Goal: Information Seeking & Learning: Check status

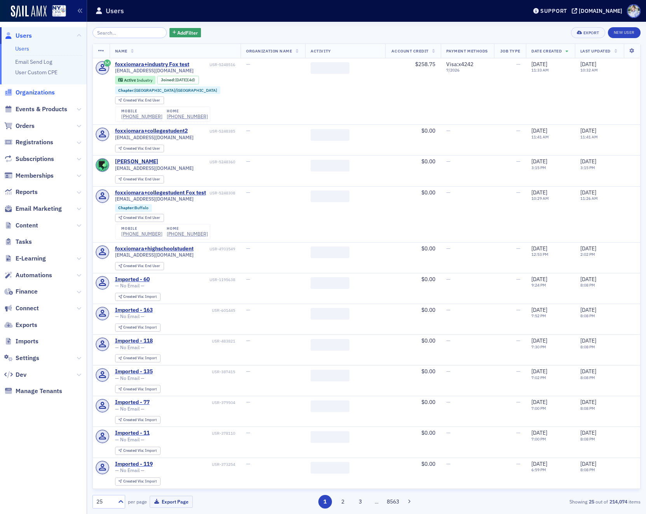
click at [39, 93] on span "Organizations" at bounding box center [35, 92] width 39 height 9
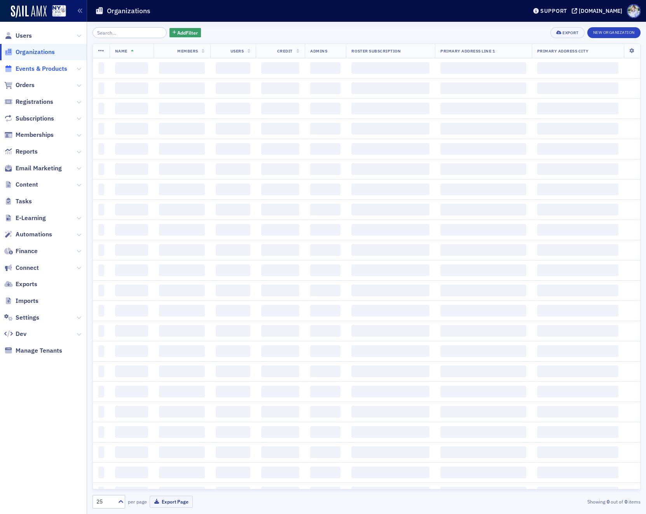
click at [45, 68] on span "Events & Products" at bounding box center [42, 69] width 52 height 9
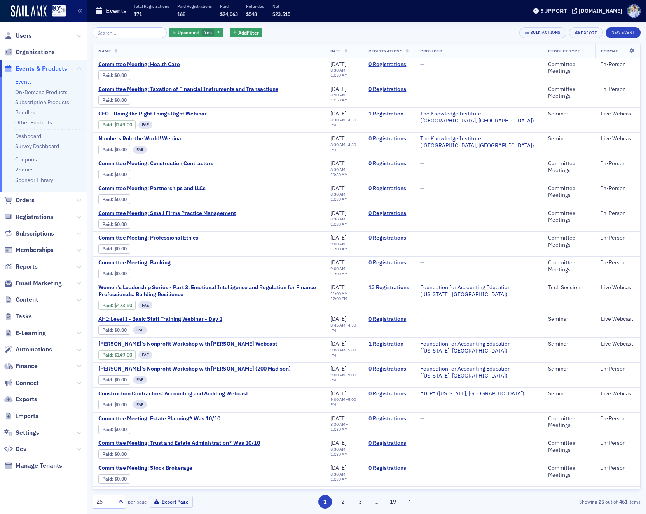
click at [24, 42] on span "Users" at bounding box center [43, 35] width 87 height 17
drag, startPoint x: 17, startPoint y: 33, endPoint x: 33, endPoint y: 32, distance: 16.0
click at [17, 33] on span "Users" at bounding box center [24, 35] width 16 height 9
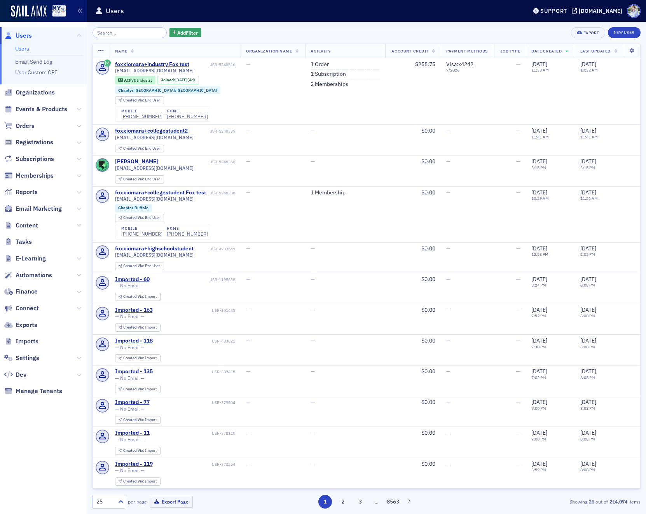
click at [20, 34] on span "Users" at bounding box center [24, 35] width 16 height 9
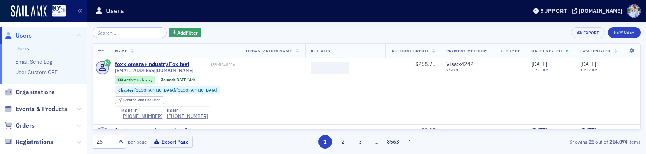
drag, startPoint x: 21, startPoint y: 33, endPoint x: 33, endPoint y: 44, distance: 16.0
click at [21, 33] on span "Users" at bounding box center [24, 35] width 16 height 9
click at [21, 37] on span "Users" at bounding box center [24, 35] width 16 height 9
click at [34, 107] on span "Events & Products" at bounding box center [42, 109] width 52 height 9
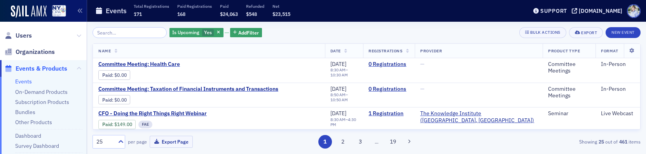
click at [21, 30] on span "Users" at bounding box center [43, 35] width 87 height 17
click at [20, 32] on span "Users" at bounding box center [24, 35] width 16 height 9
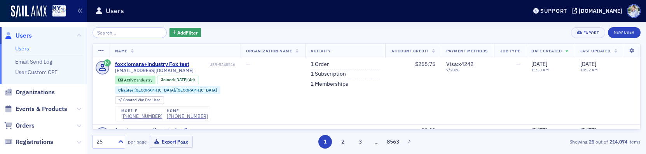
click at [20, 37] on span "Users" at bounding box center [24, 35] width 16 height 9
click at [37, 107] on span "Events & Products" at bounding box center [42, 109] width 52 height 9
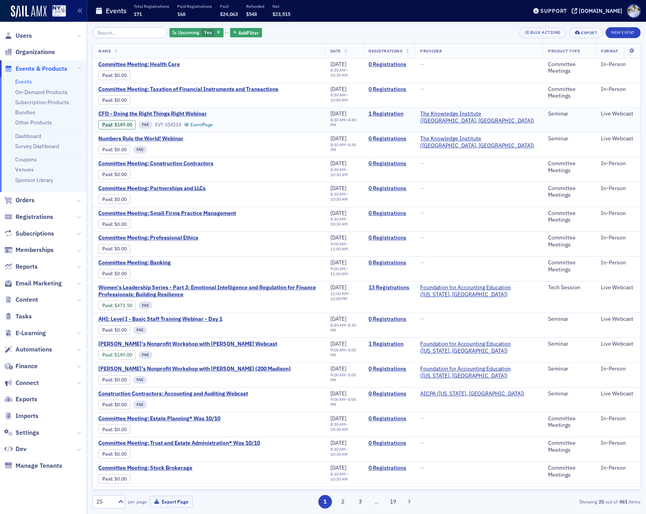
click at [175, 119] on div "Paid : $149.00 FAE EVT-354214 Event Page" at bounding box center [163, 124] width 131 height 11
click at [175, 114] on span "CFO - Doing the Right Things Right Webinar" at bounding box center [163, 113] width 131 height 7
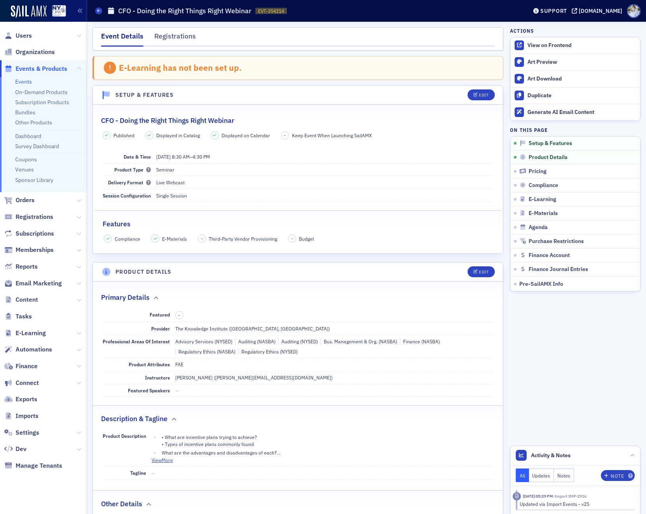
click at [40, 68] on span "Events & Products" at bounding box center [42, 69] width 52 height 9
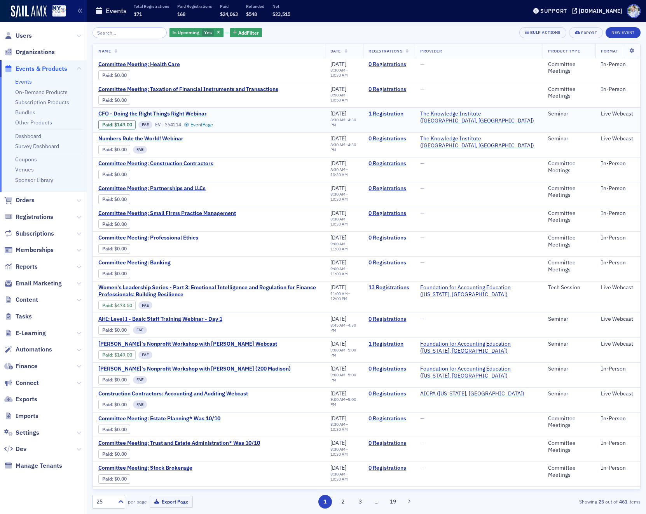
click at [145, 115] on span "CFO - Doing the Right Things Right Webinar" at bounding box center [163, 113] width 131 height 7
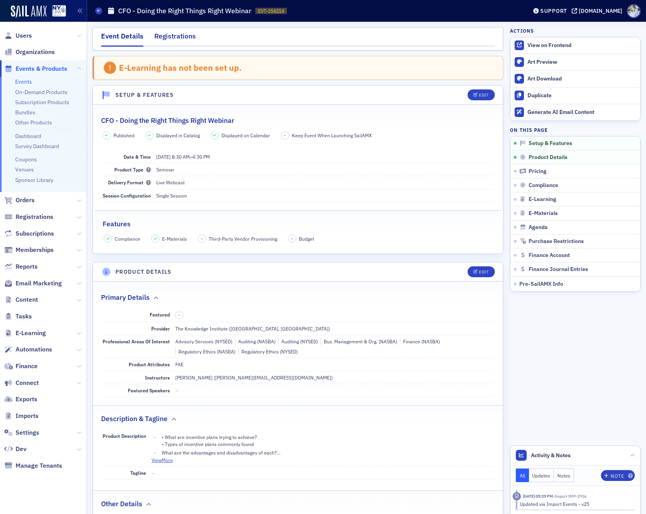
click at [165, 38] on div "Registrations" at bounding box center [175, 38] width 42 height 14
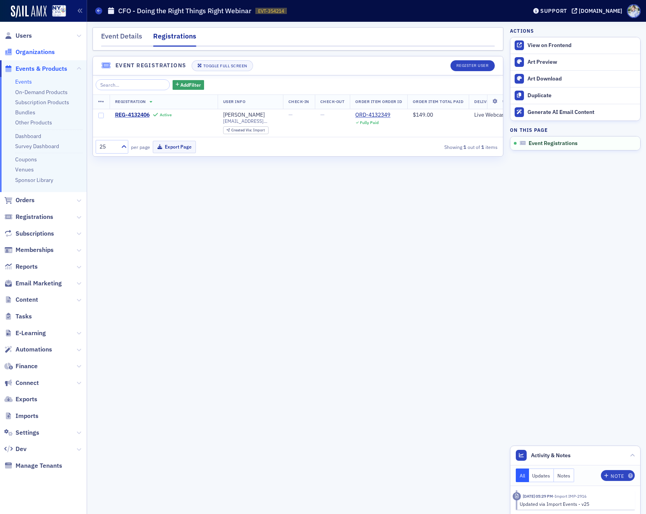
click at [40, 50] on span "Organizations" at bounding box center [35, 52] width 39 height 9
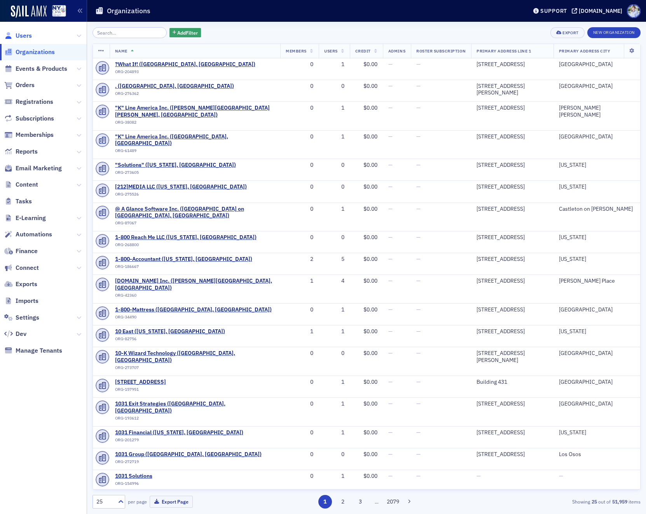
click at [29, 37] on span "Users" at bounding box center [24, 35] width 16 height 9
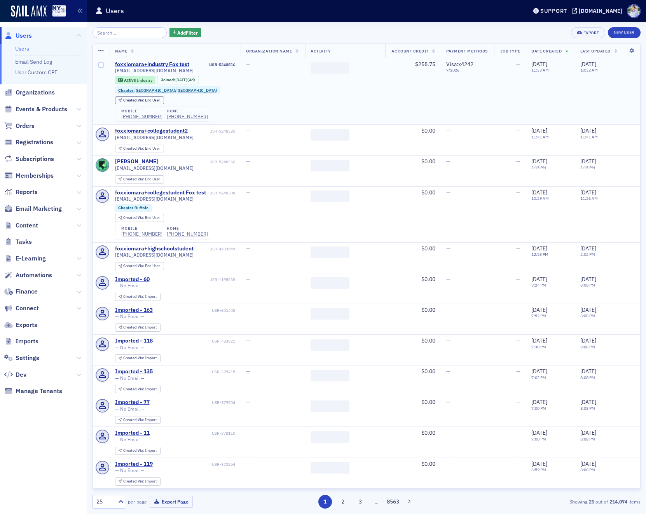
click at [149, 63] on div "foxxiomara+industry Fox test" at bounding box center [152, 64] width 74 height 7
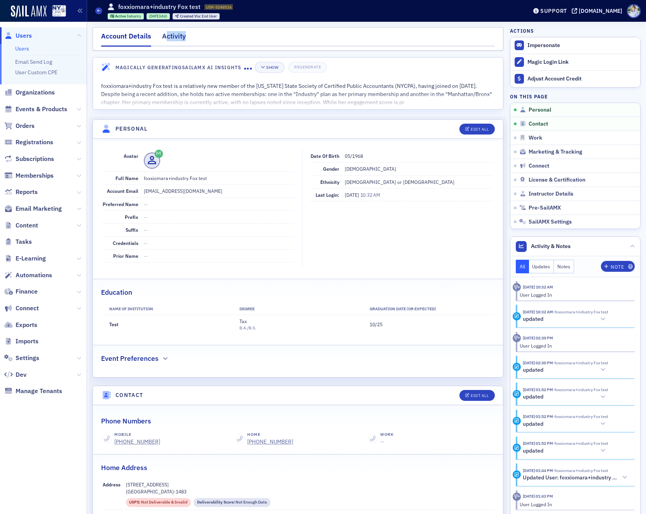
click at [166, 41] on div "Activity" at bounding box center [174, 38] width 24 height 14
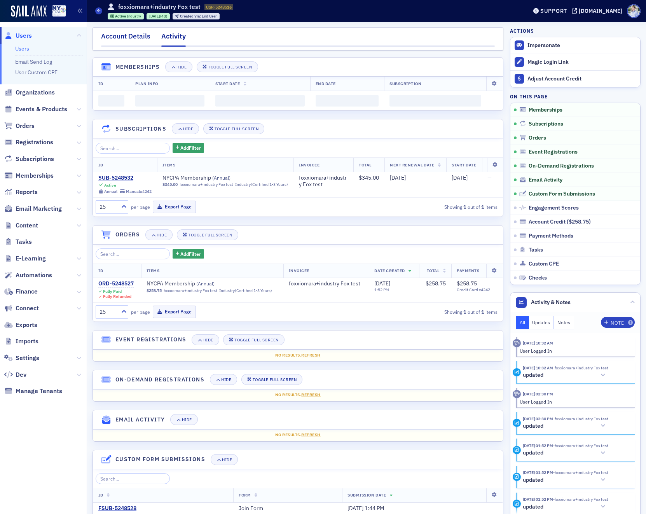
click at [120, 35] on div "Account Details" at bounding box center [125, 38] width 49 height 14
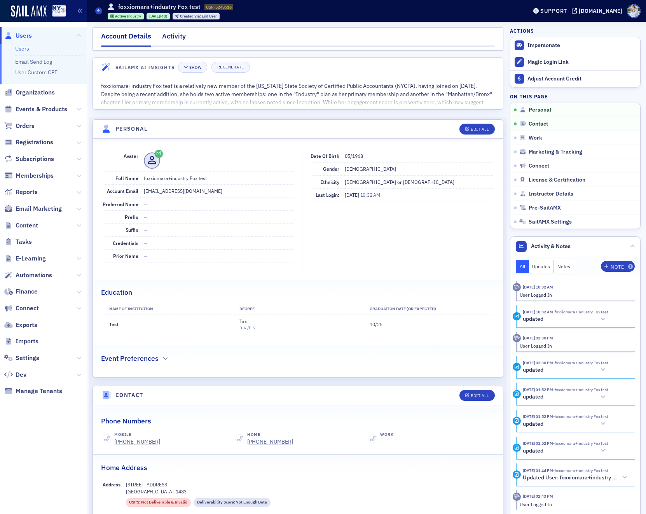
click at [162, 33] on nav "Account Details Activity" at bounding box center [298, 39] width 394 height 16
click at [184, 37] on div "Activity" at bounding box center [174, 38] width 24 height 14
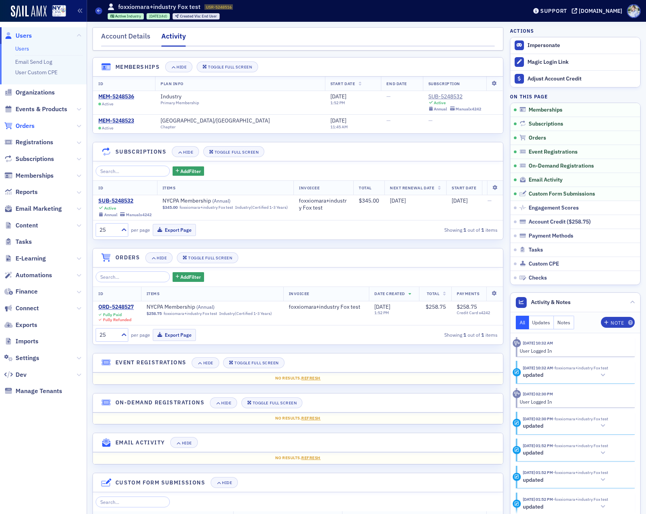
click at [30, 125] on span "Orders" at bounding box center [25, 126] width 19 height 9
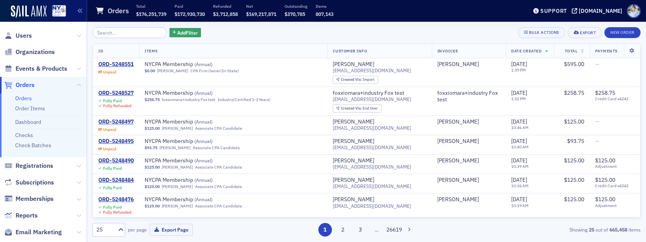
click at [23, 84] on span "Orders" at bounding box center [25, 85] width 19 height 9
click at [24, 88] on span "Orders" at bounding box center [25, 85] width 19 height 9
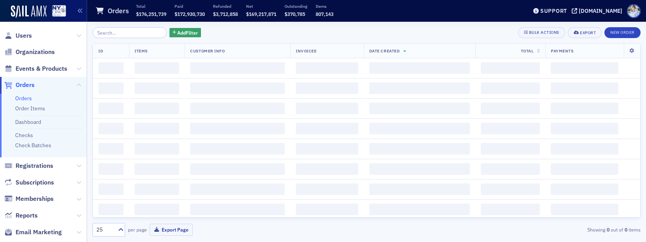
click at [24, 88] on span "Orders" at bounding box center [25, 85] width 19 height 9
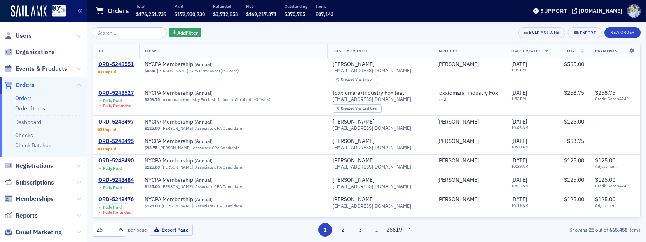
click at [24, 88] on span "Orders" at bounding box center [25, 85] width 19 height 9
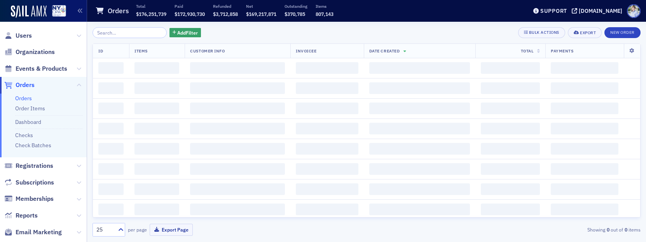
click at [24, 88] on span "Orders" at bounding box center [25, 85] width 19 height 9
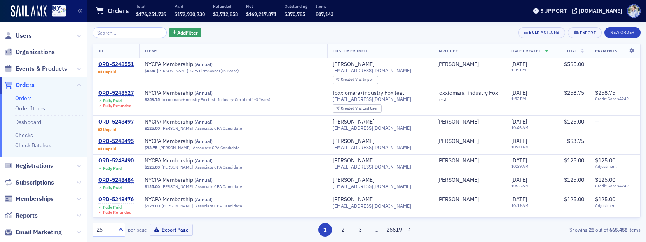
scroll to position [7, 0]
click at [13, 42] on span "Users" at bounding box center [43, 35] width 87 height 17
click at [13, 39] on link "Users" at bounding box center [18, 35] width 28 height 9
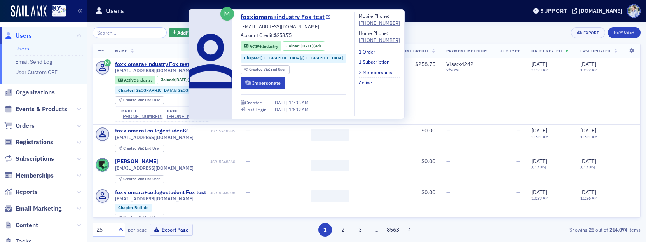
click at [244, 19] on link "foxxiomara+industry Fox test" at bounding box center [286, 16] width 90 height 9
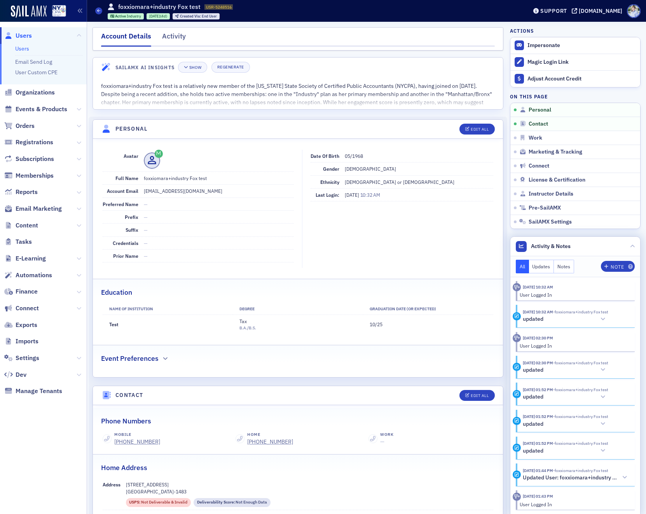
click at [564, 323] on button "updated" at bounding box center [566, 319] width 86 height 8
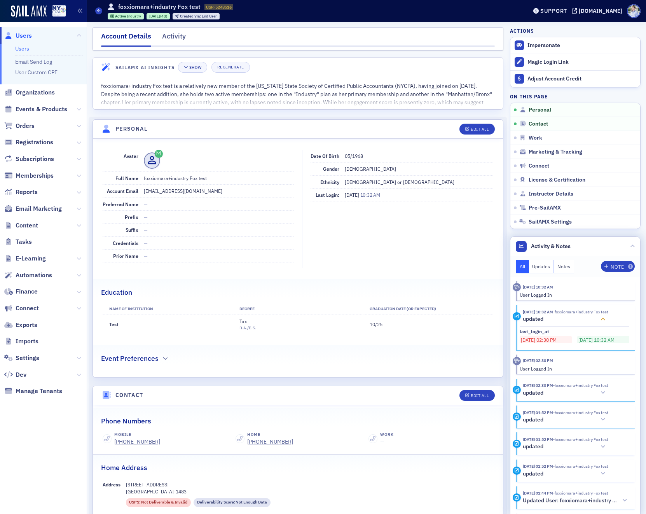
drag, startPoint x: 565, startPoint y: 320, endPoint x: 565, endPoint y: 314, distance: 5.8
click at [565, 320] on button "updated" at bounding box center [566, 319] width 86 height 8
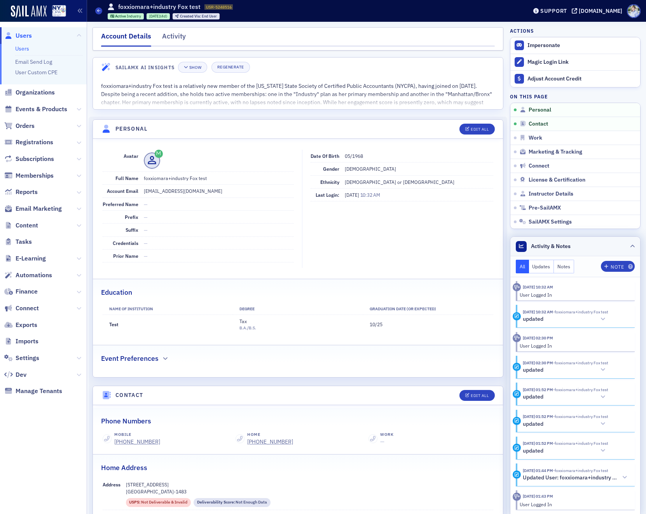
click at [564, 252] on header "Activity & Notes" at bounding box center [575, 246] width 130 height 19
